Goal: Task Accomplishment & Management: Manage account settings

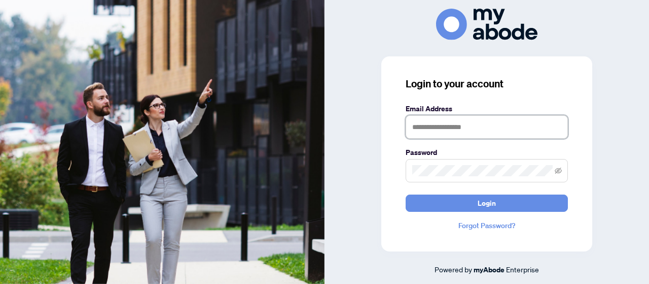
click at [501, 132] on input "text" at bounding box center [487, 126] width 162 height 23
type input "**********"
click at [484, 211] on span "Login" at bounding box center [487, 203] width 18 height 16
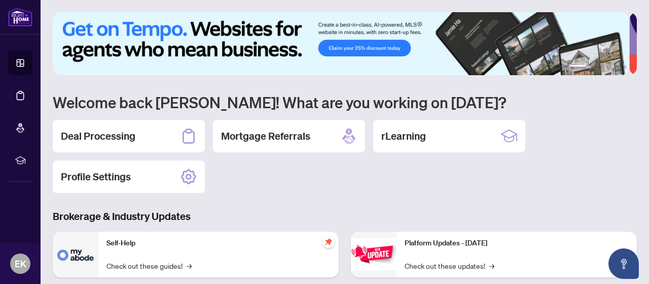
click at [103, 136] on h2 "Deal Processing" at bounding box center [98, 136] width 75 height 14
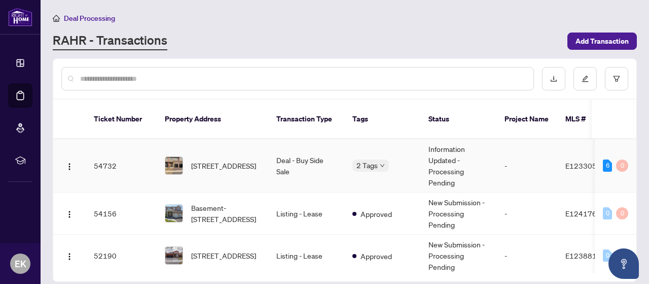
click at [442, 147] on td "Information Updated - Processing Pending" at bounding box center [459, 165] width 76 height 53
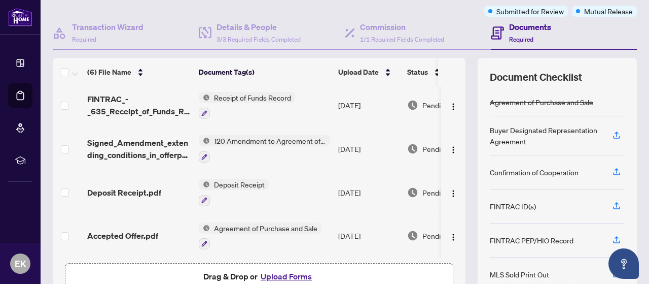
scroll to position [140, 0]
